Goal: Task Accomplishment & Management: Complete application form

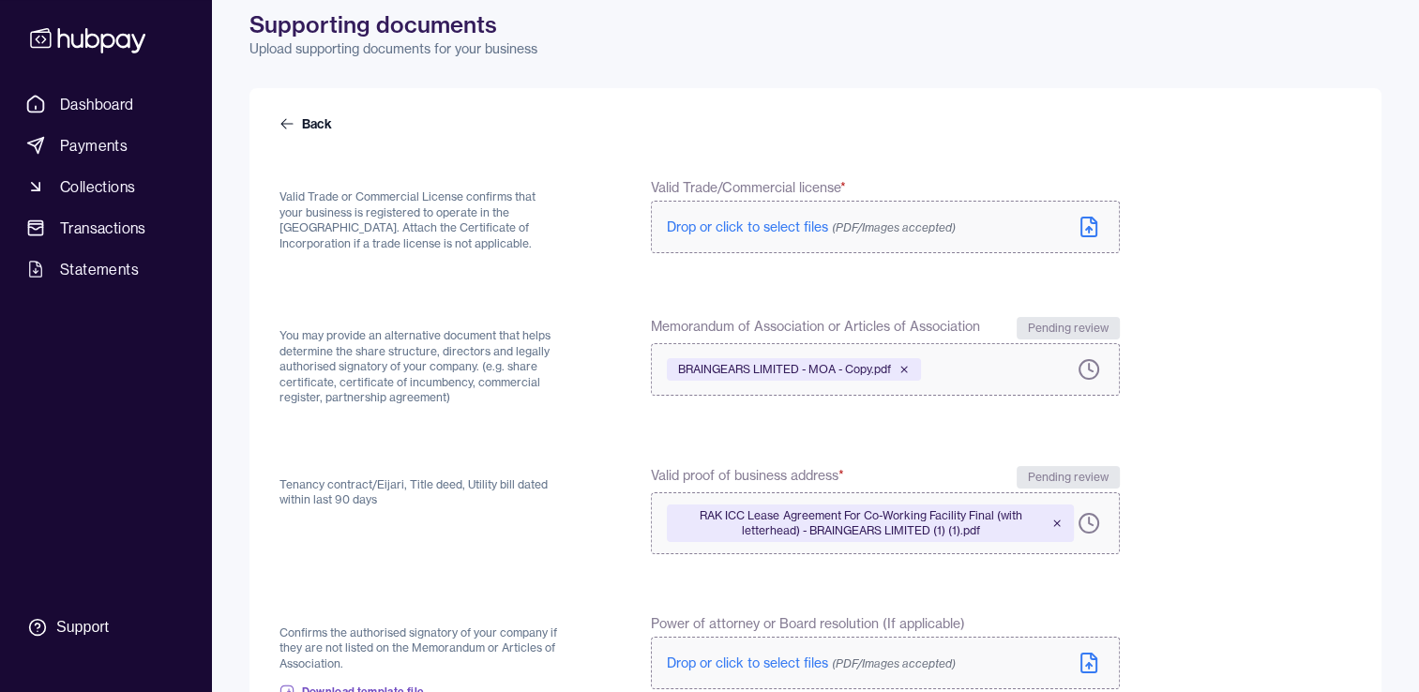
scroll to position [44, 0]
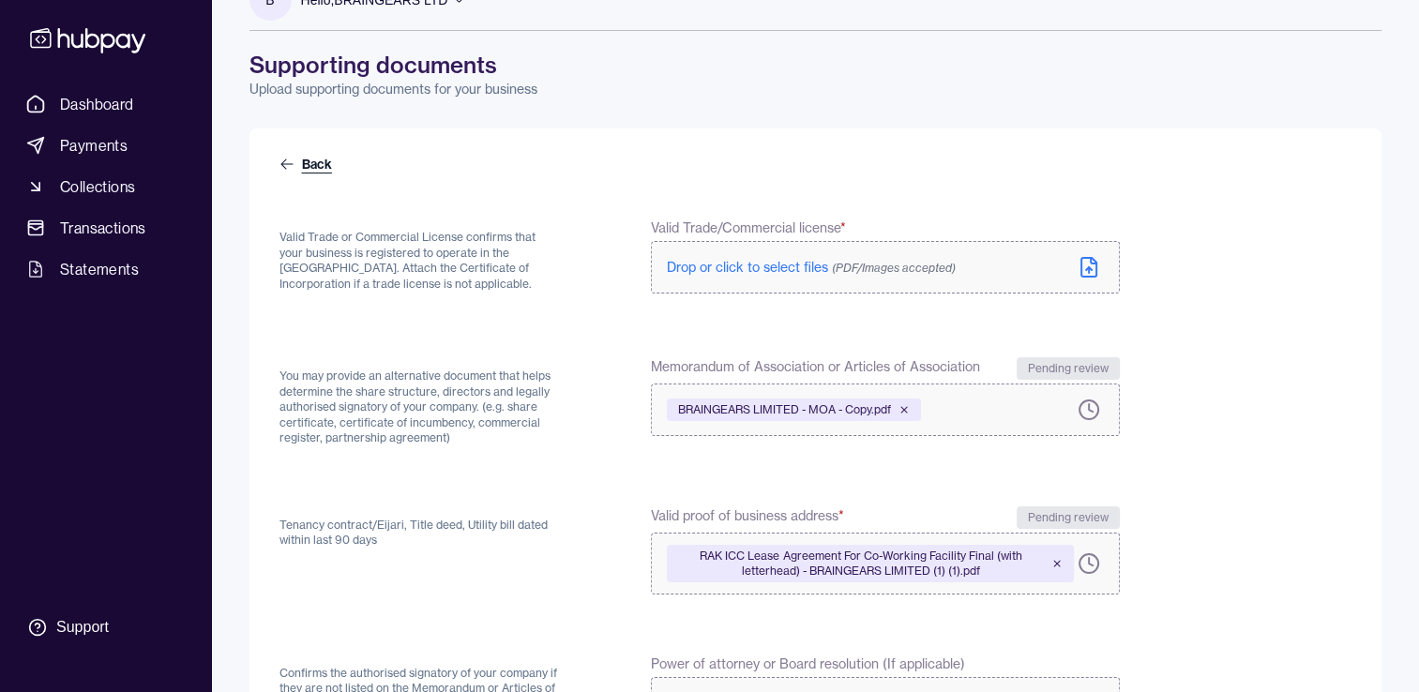
click at [309, 172] on link "Back" at bounding box center [307, 164] width 56 height 19
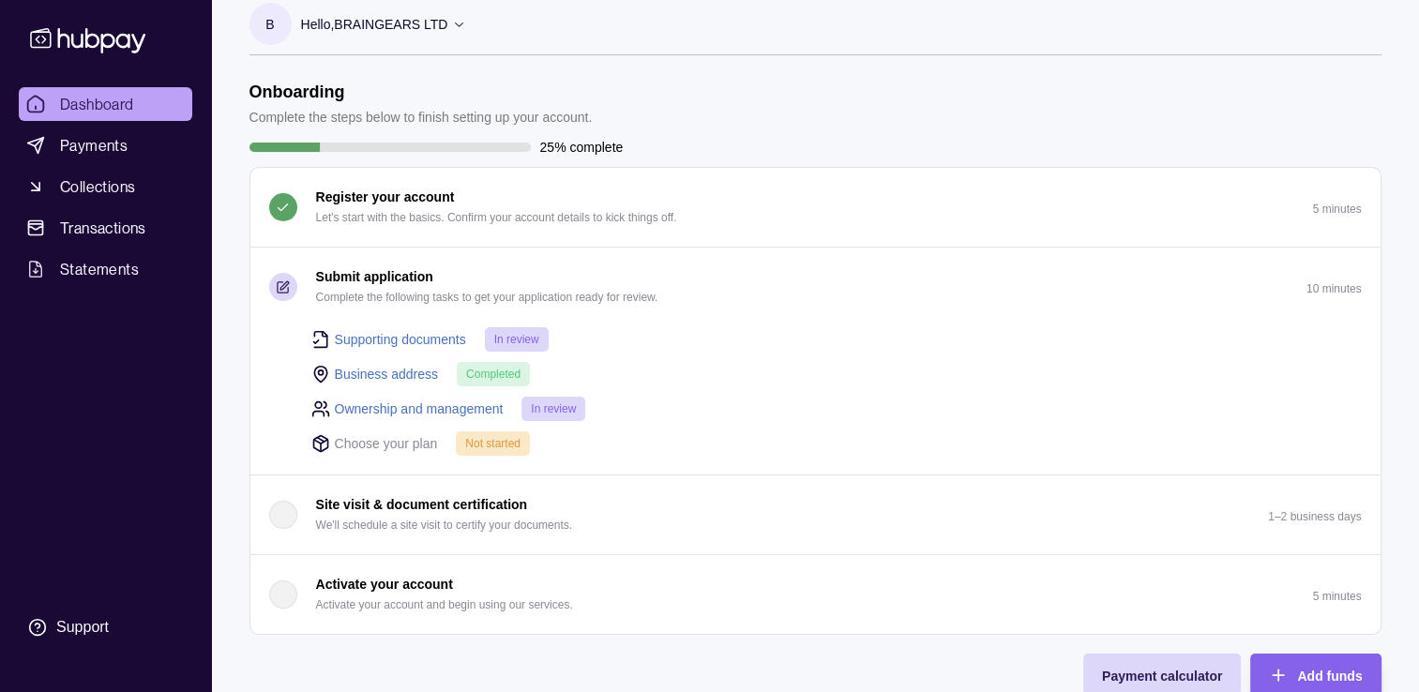
scroll to position [31, 0]
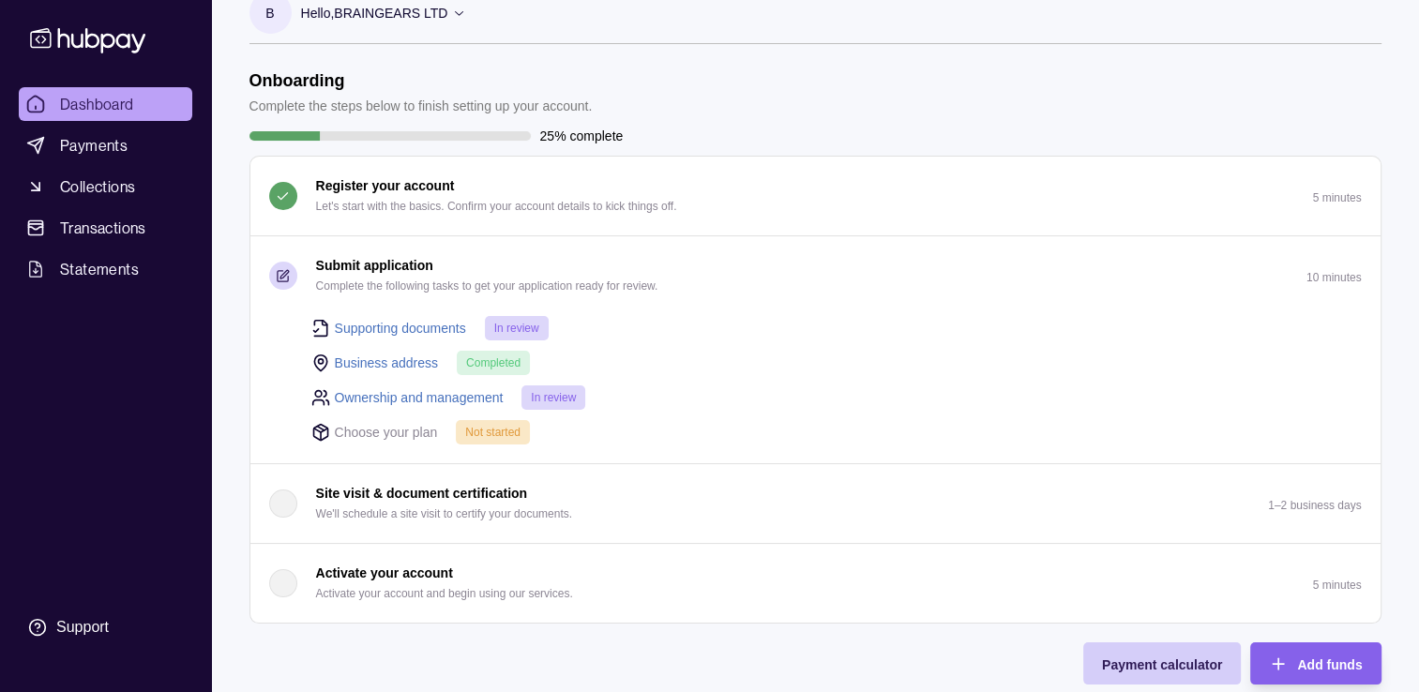
click at [1165, 664] on span "Payment calculator" at bounding box center [1162, 664] width 120 height 15
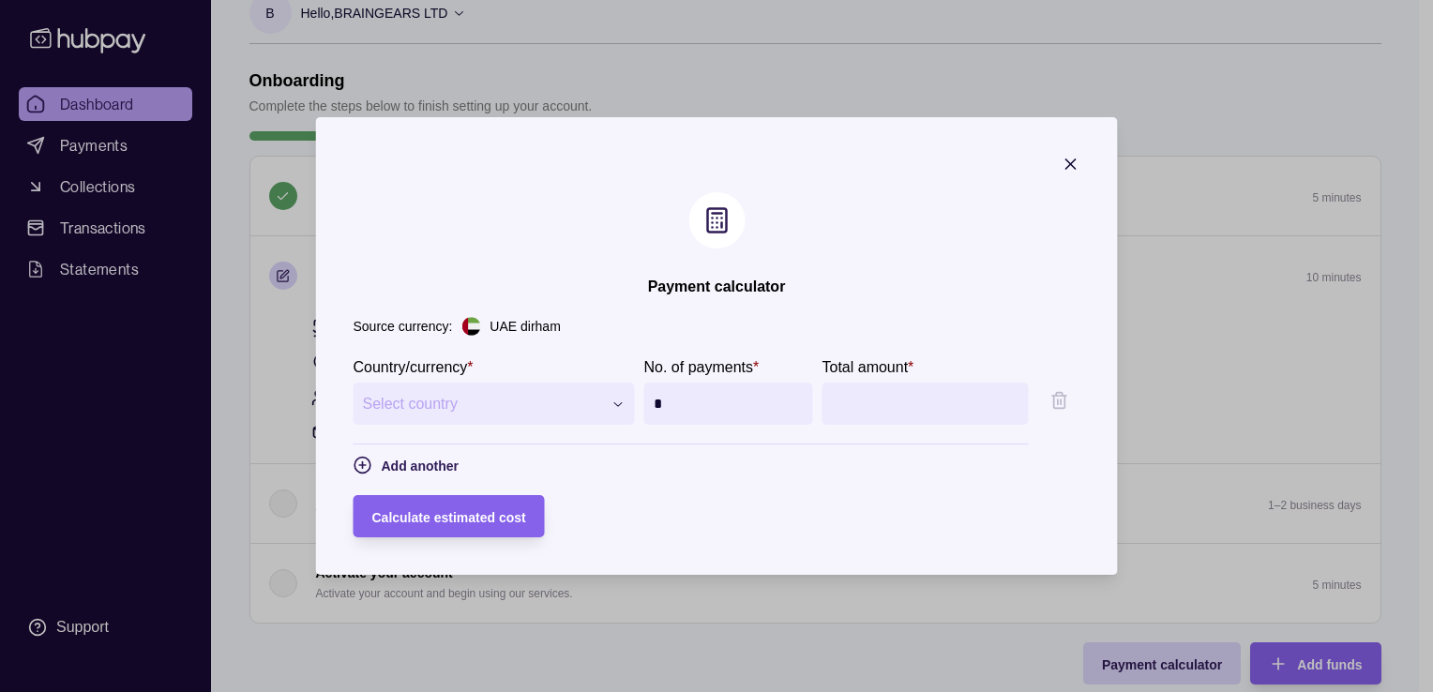
click at [1080, 163] on icon "button" at bounding box center [1071, 164] width 19 height 19
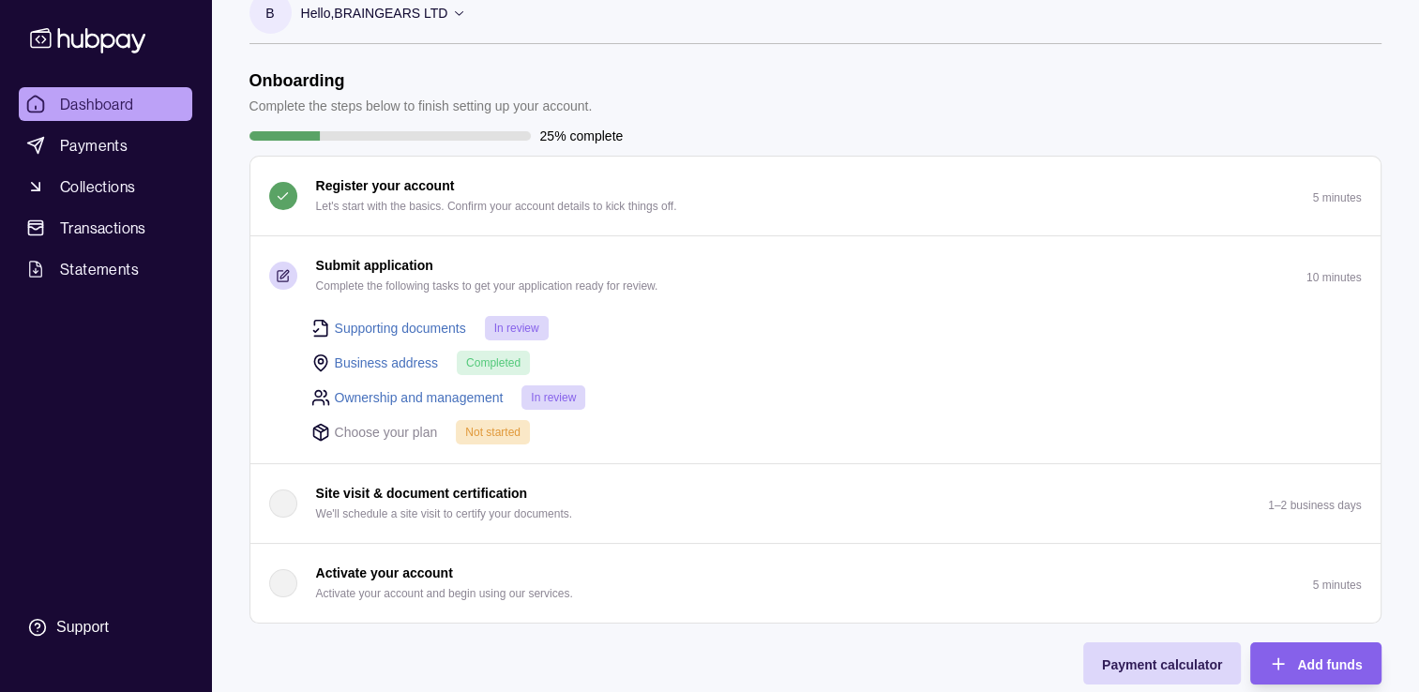
click at [414, 354] on link "Business address" at bounding box center [387, 363] width 104 height 21
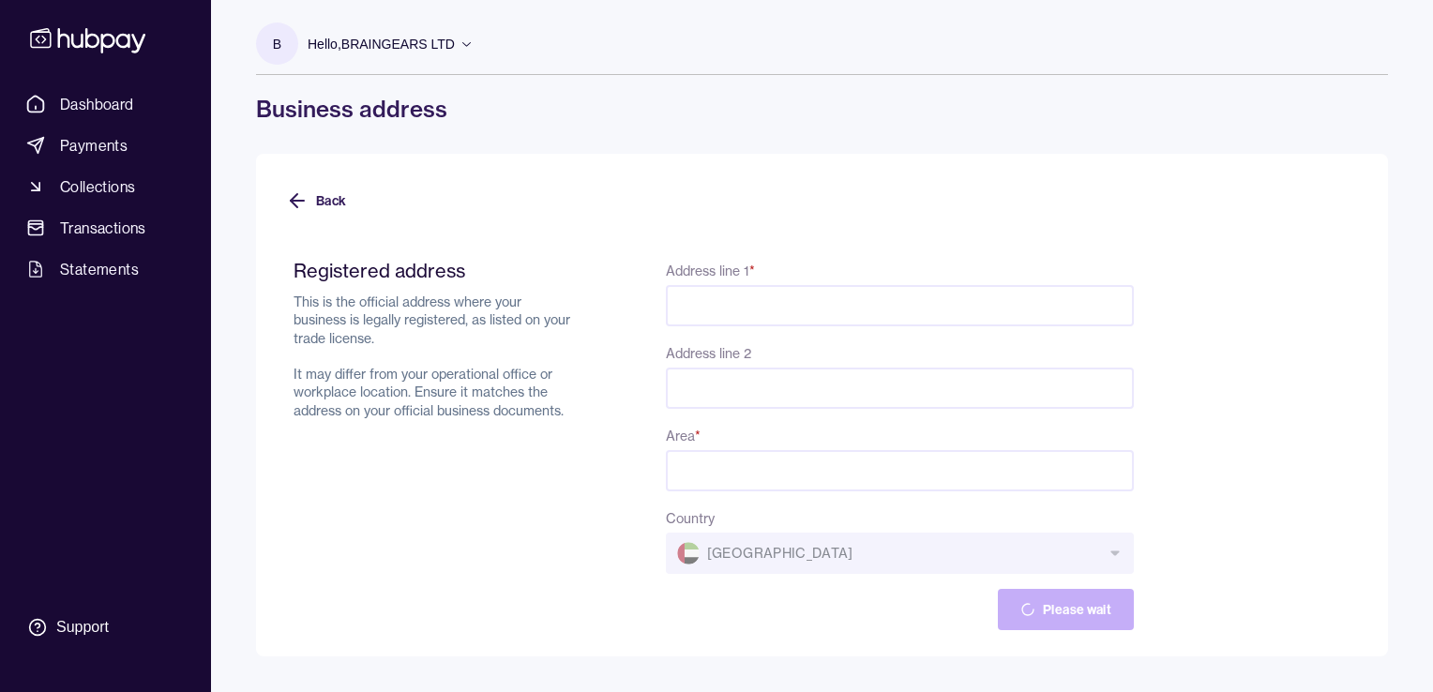
type input "**********"
click at [1035, 613] on button "Continue" at bounding box center [1069, 609] width 128 height 41
